Goal: Submit feedback/report problem

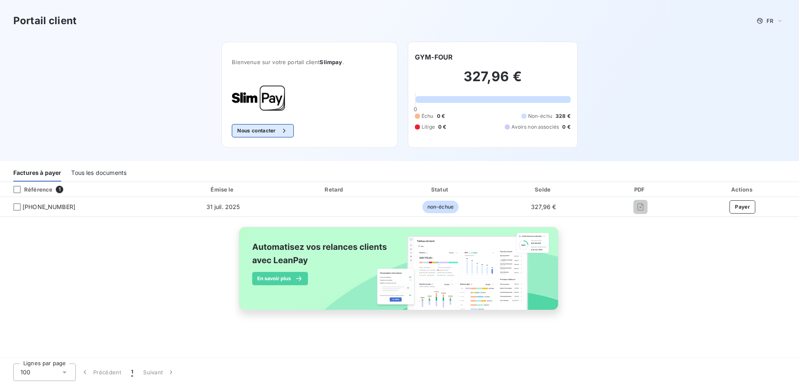
click at [284, 129] on icon "button" at bounding box center [284, 131] width 8 height 8
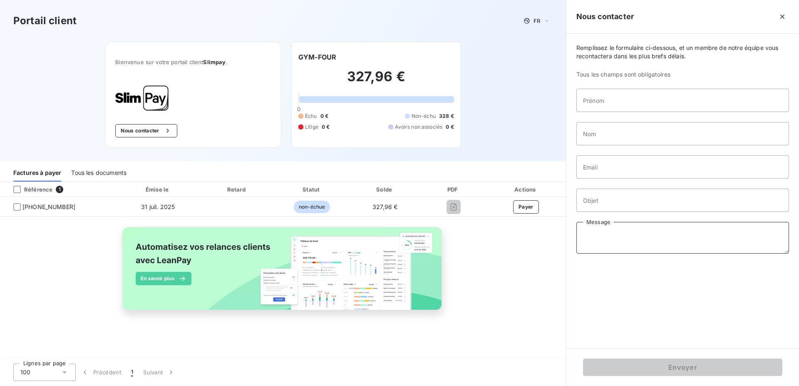
click at [631, 236] on textarea "Message" at bounding box center [683, 238] width 213 height 32
click at [607, 241] on textarea "Message" at bounding box center [683, 238] width 213 height 32
paste textarea "Bonjour, Nous ne recevons plus les factures depuis [DATE]. Merci de bien vouloi…"
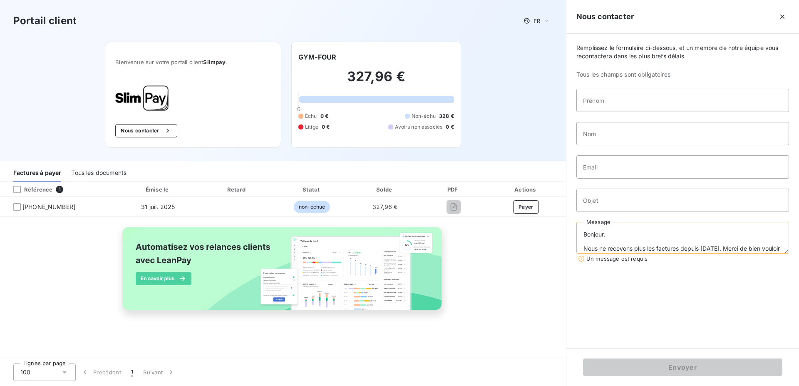
scroll to position [20, 0]
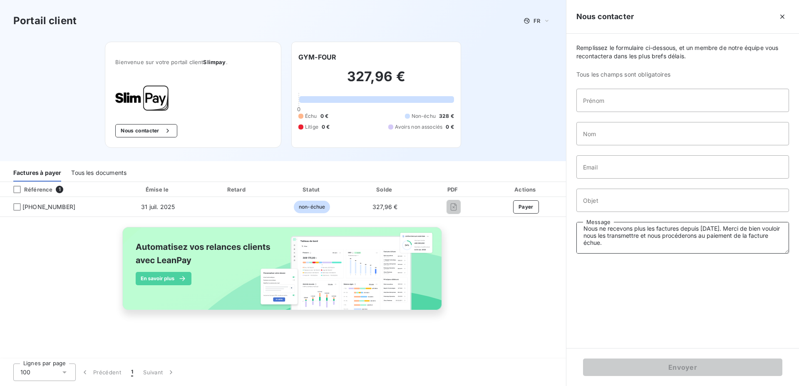
type textarea "Bonjour, Nous ne recevons plus les factures depuis [DATE]. Merci de bien vouloi…"
click at [606, 197] on input "Objet" at bounding box center [683, 200] width 213 height 23
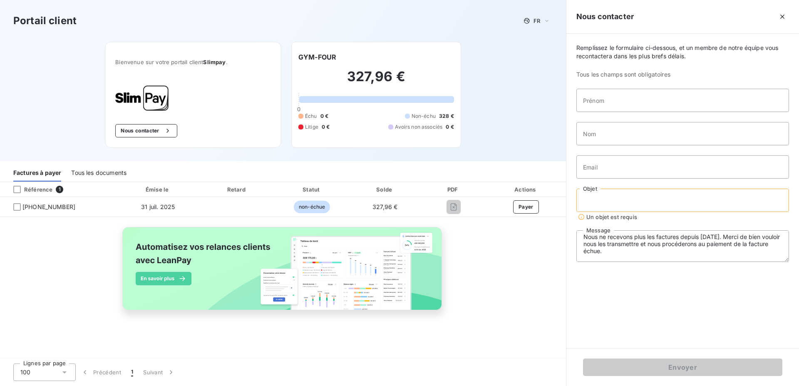
click at [626, 198] on input "Objet" at bounding box center [683, 200] width 213 height 23
paste input "FACTURES NON PARVENUE"
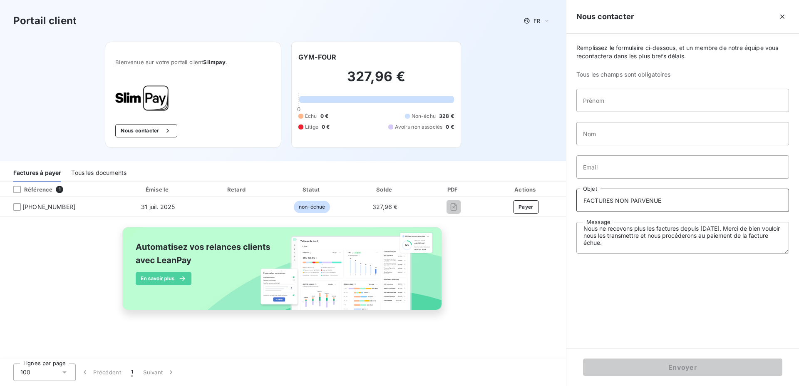
type input "FACTURES NON PARVENUE"
click at [610, 167] on input "Email" at bounding box center [683, 166] width 213 height 23
type input "[EMAIL_ADDRESS][DOMAIN_NAME]"
click at [605, 136] on input "Nom" at bounding box center [683, 133] width 213 height 23
type input "SESTITOT"
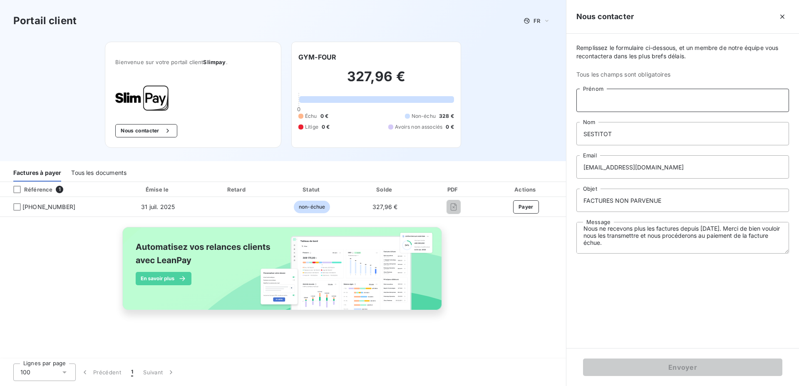
click at [600, 106] on input "Prénom" at bounding box center [683, 100] width 213 height 23
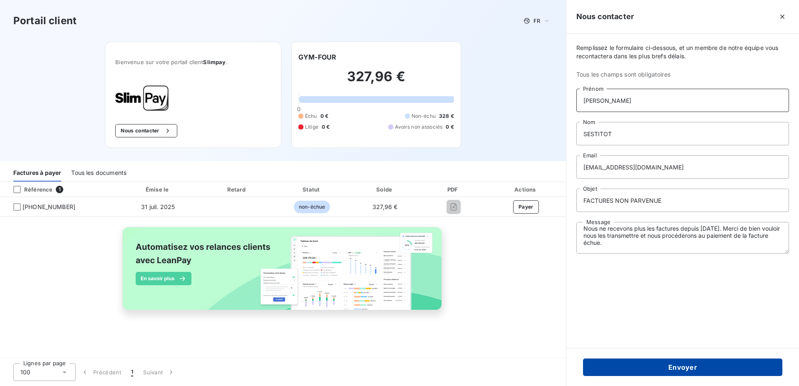
type input "[PERSON_NAME]"
click at [685, 365] on button "Envoyer" at bounding box center [682, 366] width 199 height 17
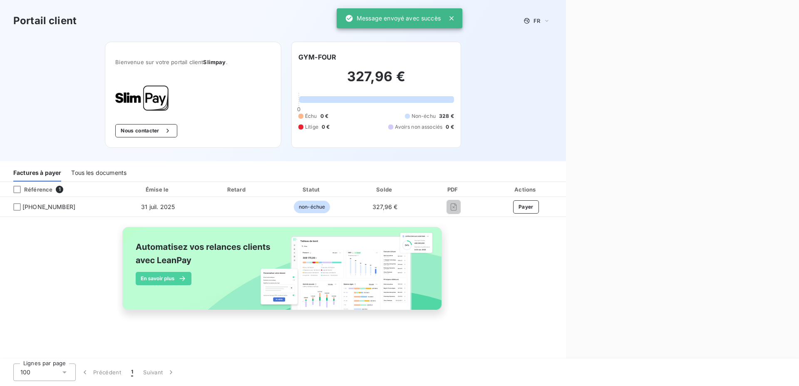
scroll to position [0, 0]
